Goal: Information Seeking & Learning: Learn about a topic

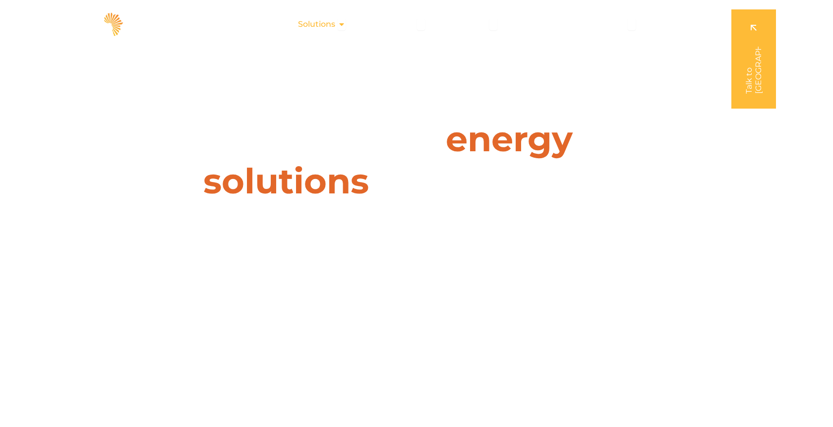
click at [335, 26] on span "Solutions" at bounding box center [316, 24] width 37 height 12
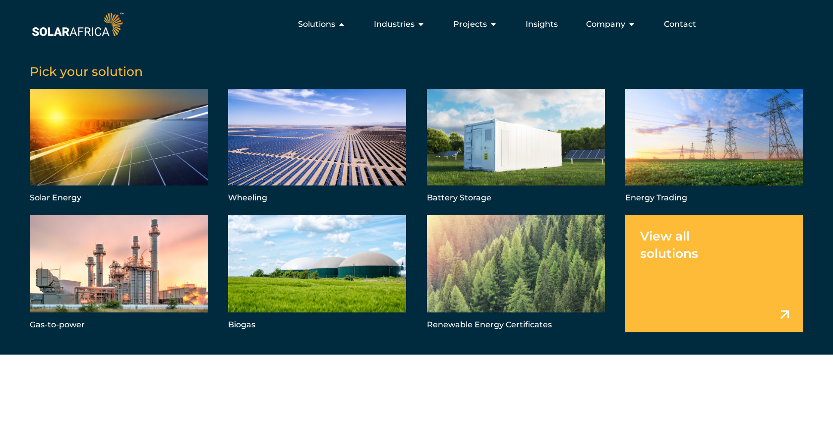
click at [330, 37] on div "Pick your solution Solar Energy Wheeling Battery Storage Energy Trading Gas-to-…" at bounding box center [416, 194] width 833 height 320
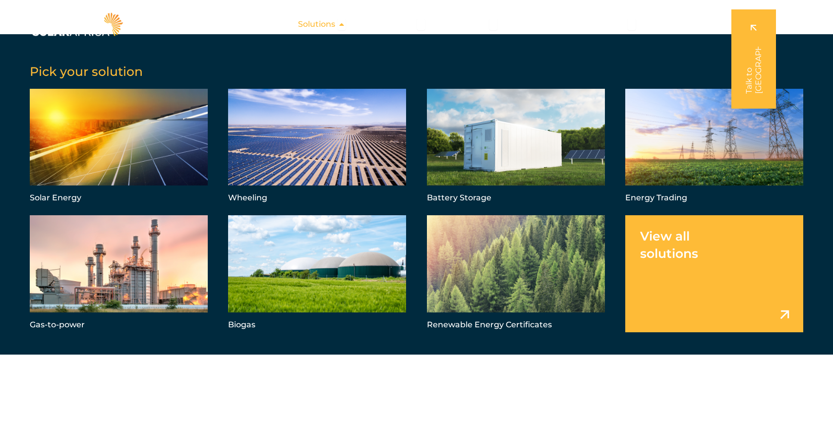
click at [310, 34] on div "Solutions Close Solutions Open Solutions" at bounding box center [321, 24] width 63 height 20
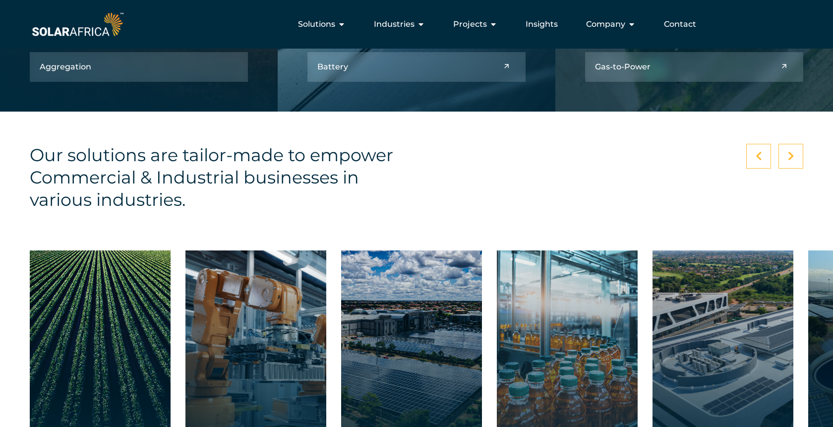
scroll to position [1176, 0]
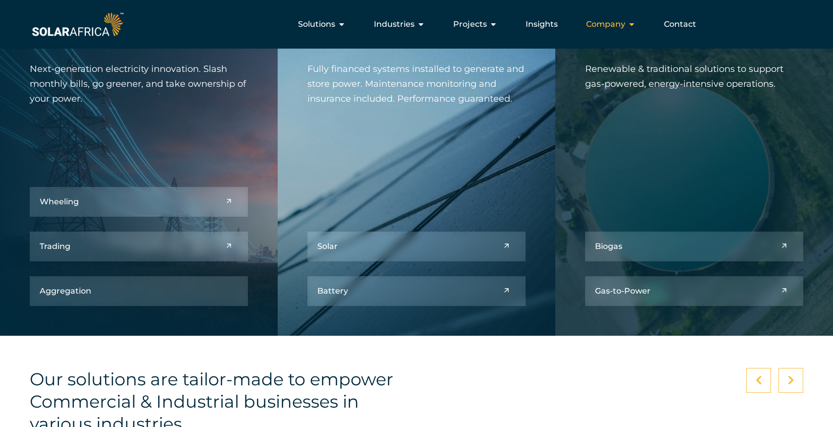
click at [627, 25] on div "Company Close Company Open Company" at bounding box center [610, 24] width 65 height 20
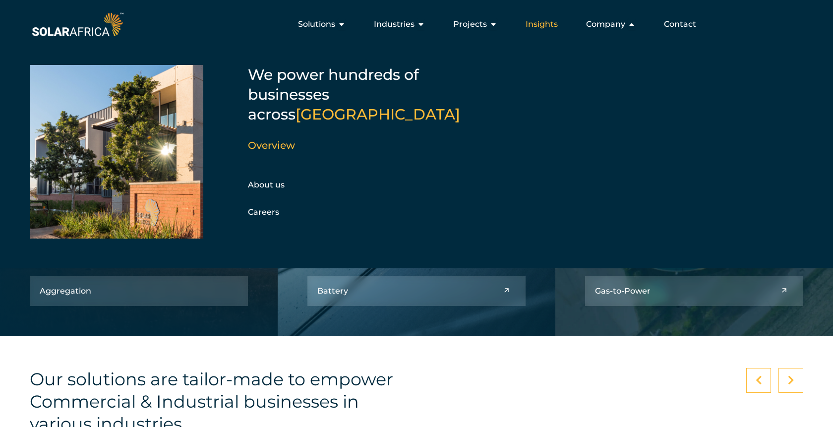
click at [537, 29] on span "Insights" at bounding box center [541, 24] width 32 height 12
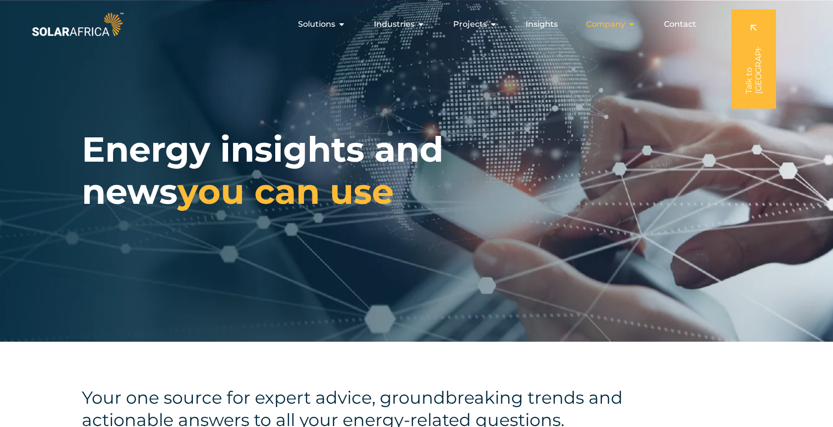
click at [624, 26] on span "Company" at bounding box center [605, 24] width 39 height 12
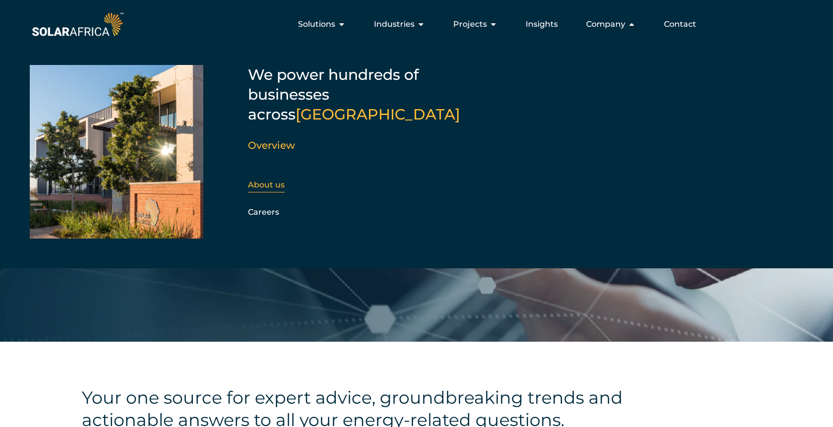
click at [262, 180] on link "About us" at bounding box center [266, 184] width 37 height 9
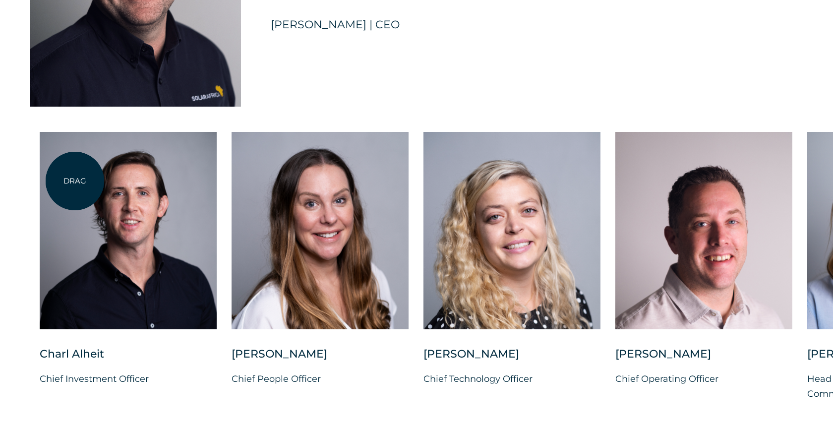
scroll to position [2453, 0]
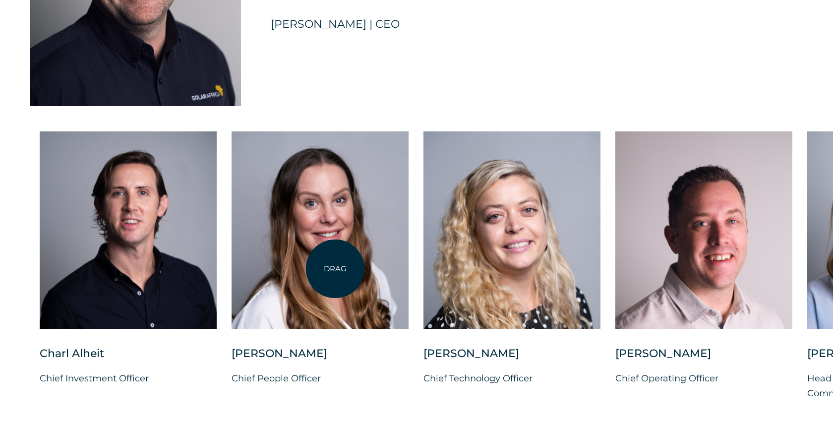
drag, startPoint x: 335, startPoint y: 269, endPoint x: 54, endPoint y: 266, distance: 281.1
click at [232, 266] on div at bounding box center [320, 229] width 177 height 197
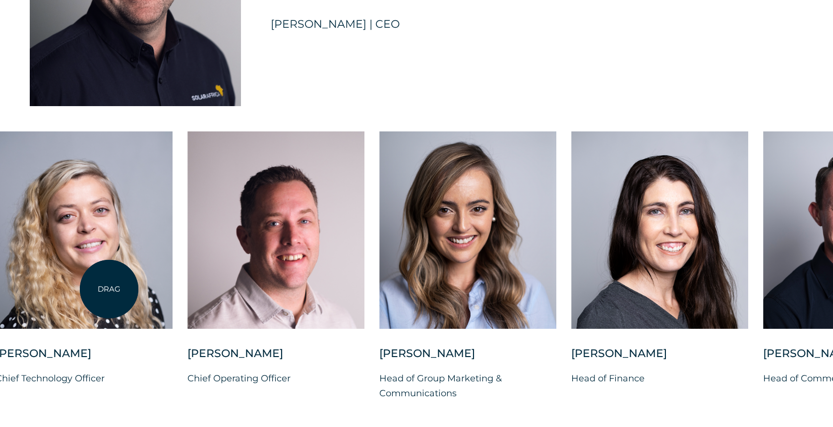
drag, startPoint x: 154, startPoint y: 289, endPoint x: 47, endPoint y: 290, distance: 107.6
click at [47, 290] on div at bounding box center [84, 229] width 177 height 197
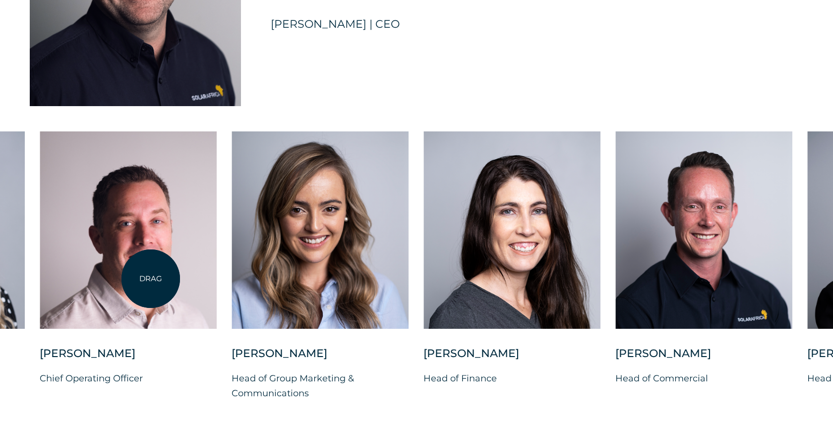
drag, startPoint x: 151, startPoint y: 279, endPoint x: 0, endPoint y: 286, distance: 151.4
click at [40, 286] on div at bounding box center [128, 229] width 177 height 197
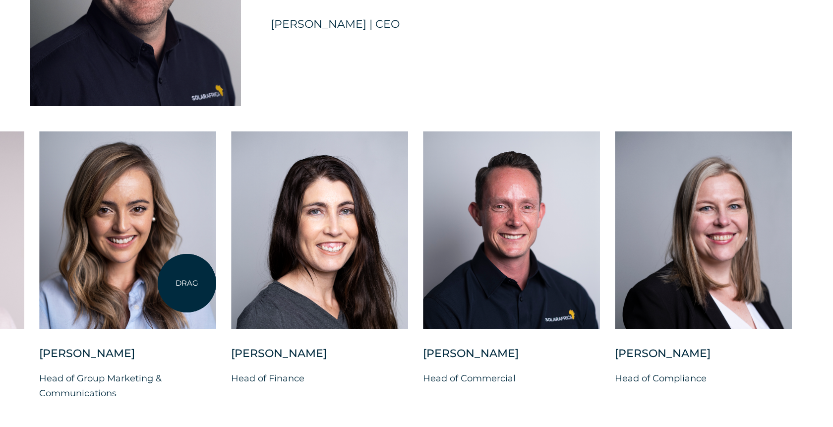
drag, startPoint x: 187, startPoint y: 283, endPoint x: 97, endPoint y: 283, distance: 90.2
click at [97, 283] on div at bounding box center [127, 229] width 177 height 197
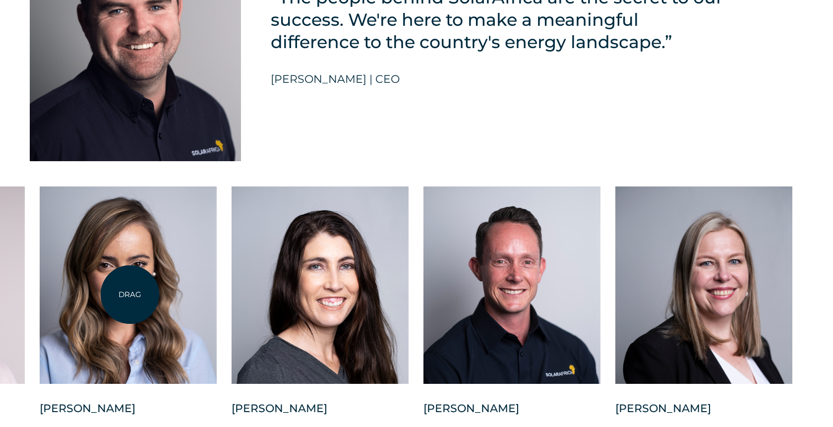
scroll to position [2400, 0]
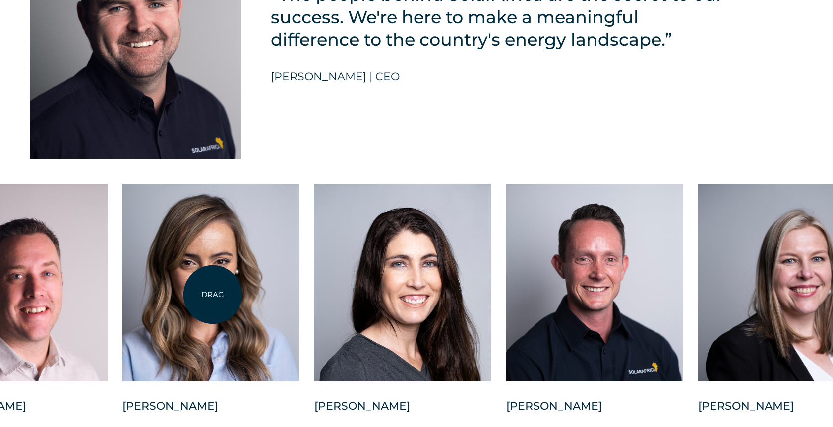
drag, startPoint x: 130, startPoint y: 294, endPoint x: 440, endPoint y: 327, distance: 311.5
click at [299, 327] on div at bounding box center [210, 282] width 177 height 197
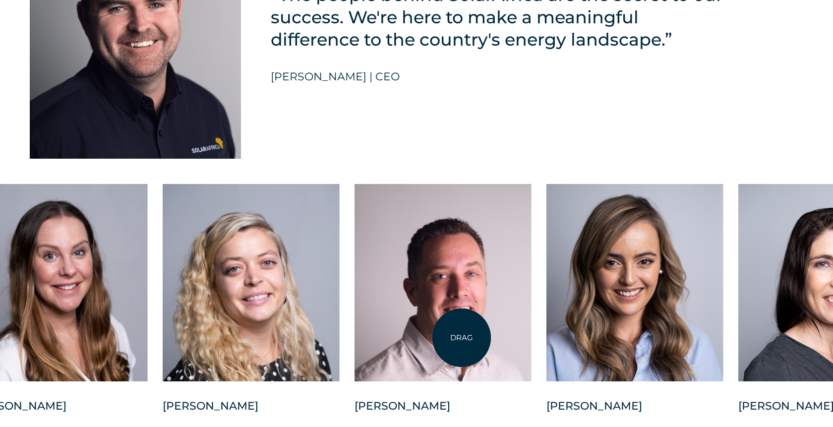
drag, startPoint x: 336, startPoint y: 338, endPoint x: 563, endPoint y: 346, distance: 227.2
click at [531, 346] on div at bounding box center [442, 282] width 177 height 197
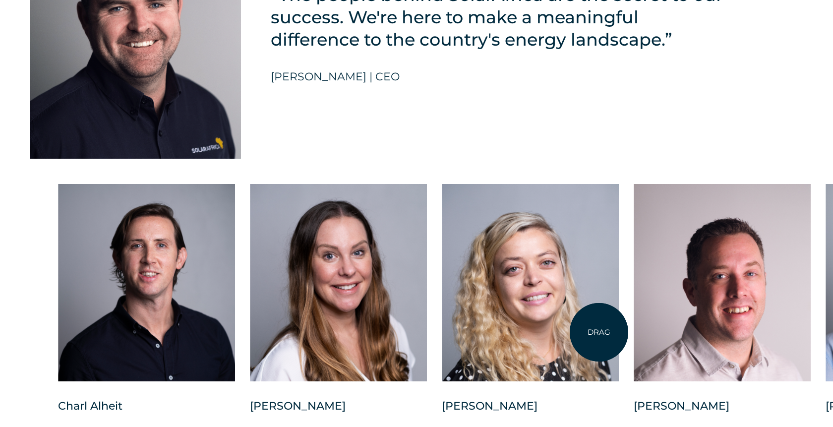
drag, startPoint x: 507, startPoint y: 332, endPoint x: 629, endPoint y: 336, distance: 122.5
click at [629, 336] on div "Charl Alheit Chief Investment Officer Candice Seggie Chief People Officer Suné …" at bounding box center [825, 326] width 1614 height 285
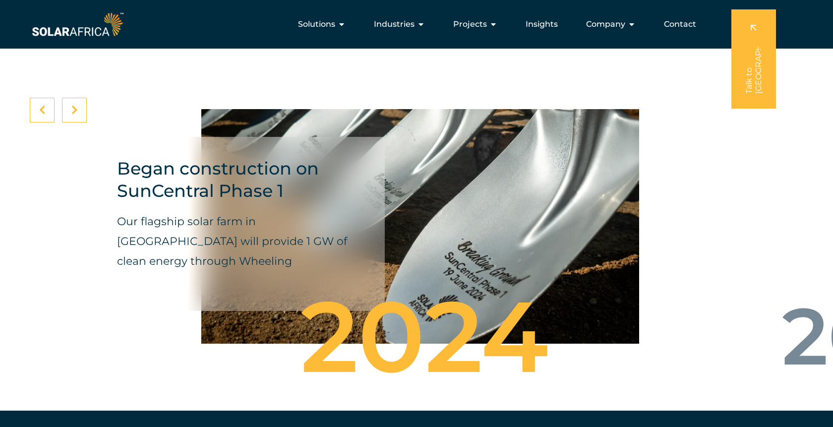
scroll to position [3260, 0]
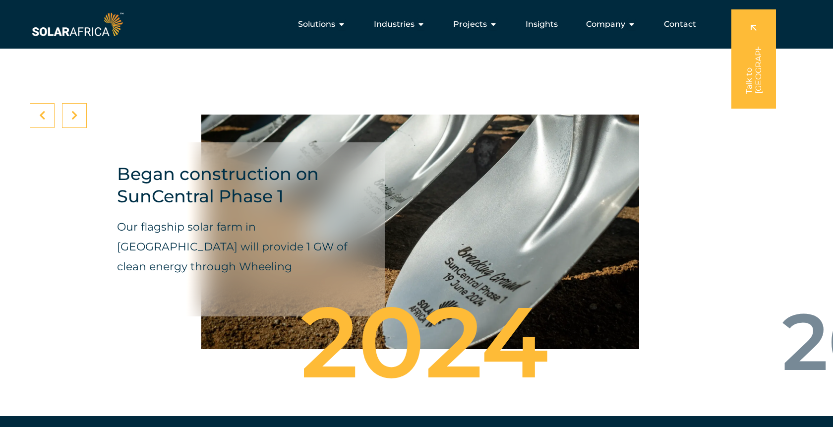
click at [77, 120] on icon at bounding box center [74, 116] width 6 height 10
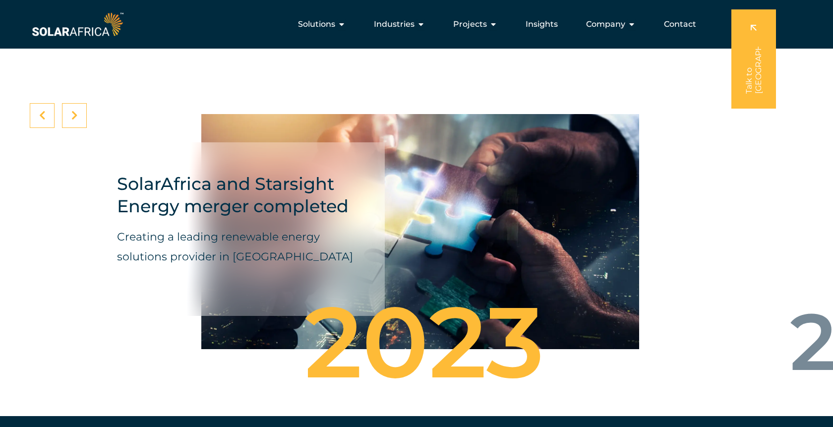
click at [77, 120] on icon at bounding box center [74, 116] width 6 height 10
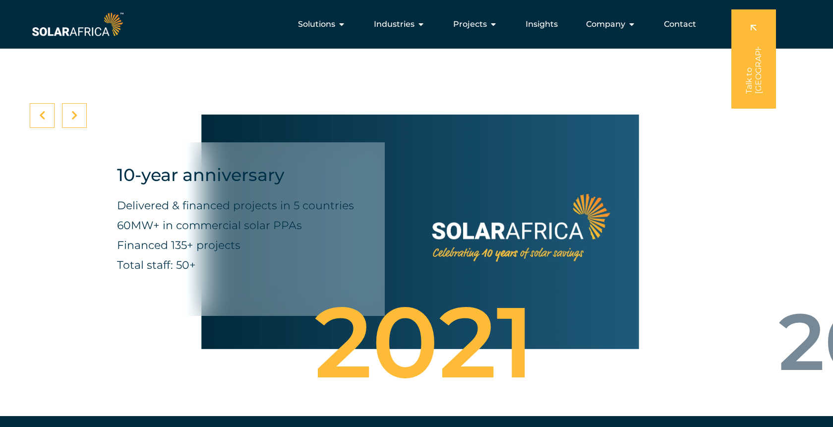
click at [77, 120] on icon at bounding box center [74, 116] width 6 height 10
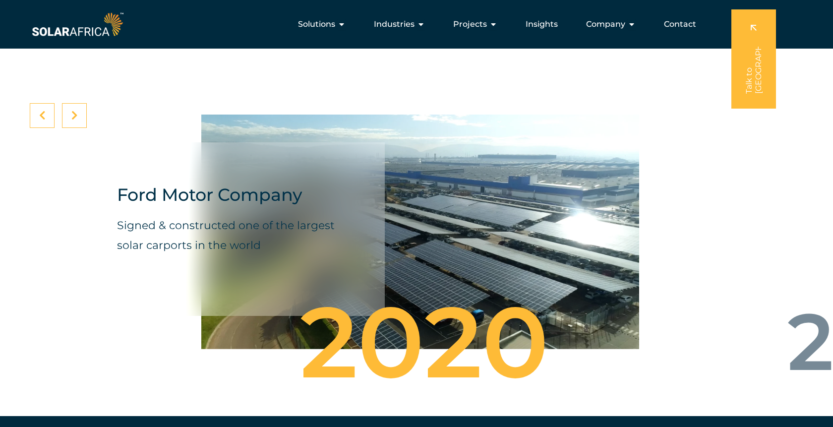
click at [77, 120] on icon at bounding box center [74, 116] width 6 height 10
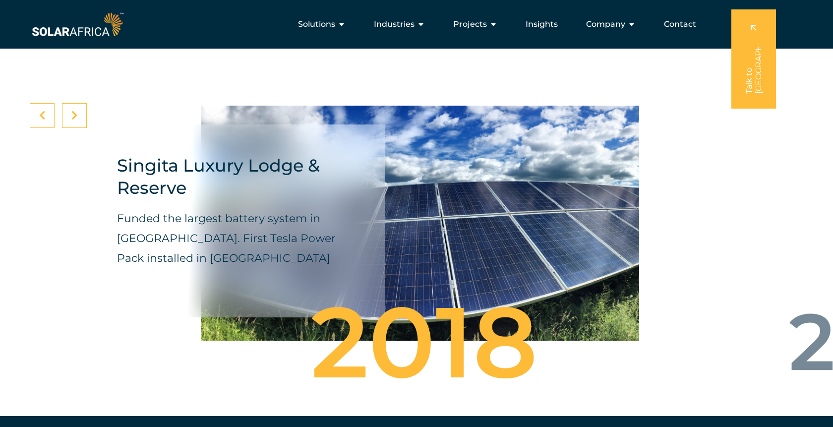
click at [77, 120] on icon at bounding box center [74, 116] width 6 height 10
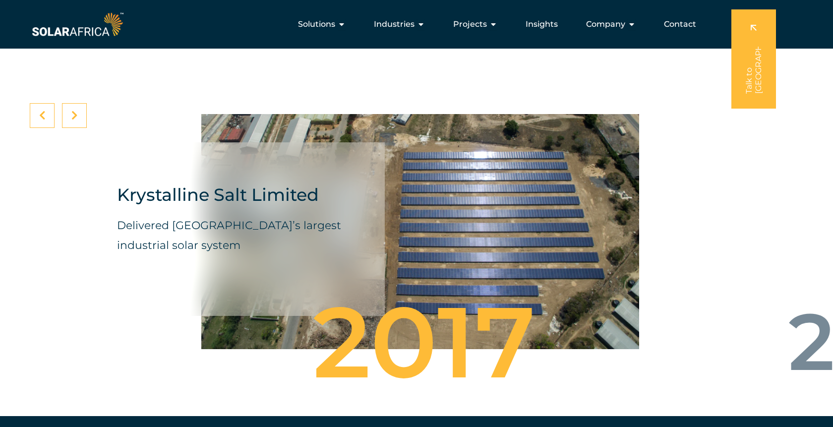
click at [77, 120] on icon at bounding box center [74, 116] width 6 height 10
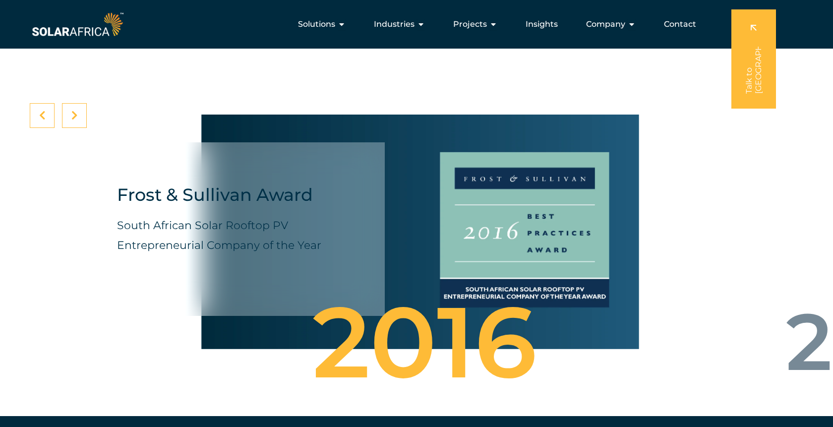
click at [77, 120] on icon at bounding box center [74, 116] width 6 height 10
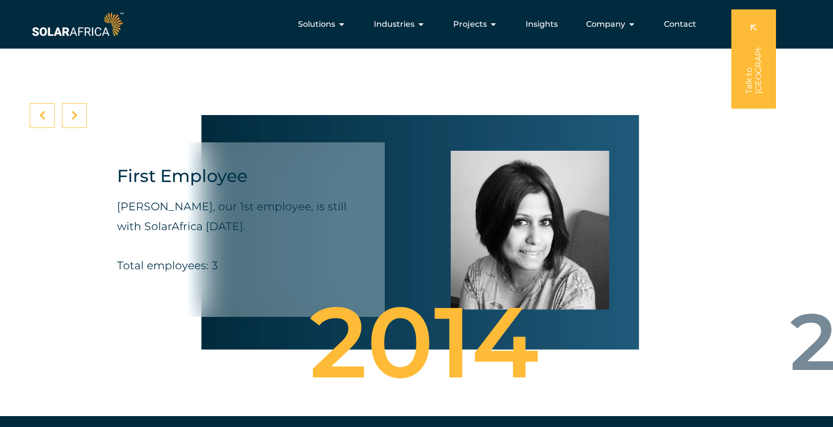
click at [74, 128] on div at bounding box center [74, 115] width 25 height 25
